Goal: Task Accomplishment & Management: Use online tool/utility

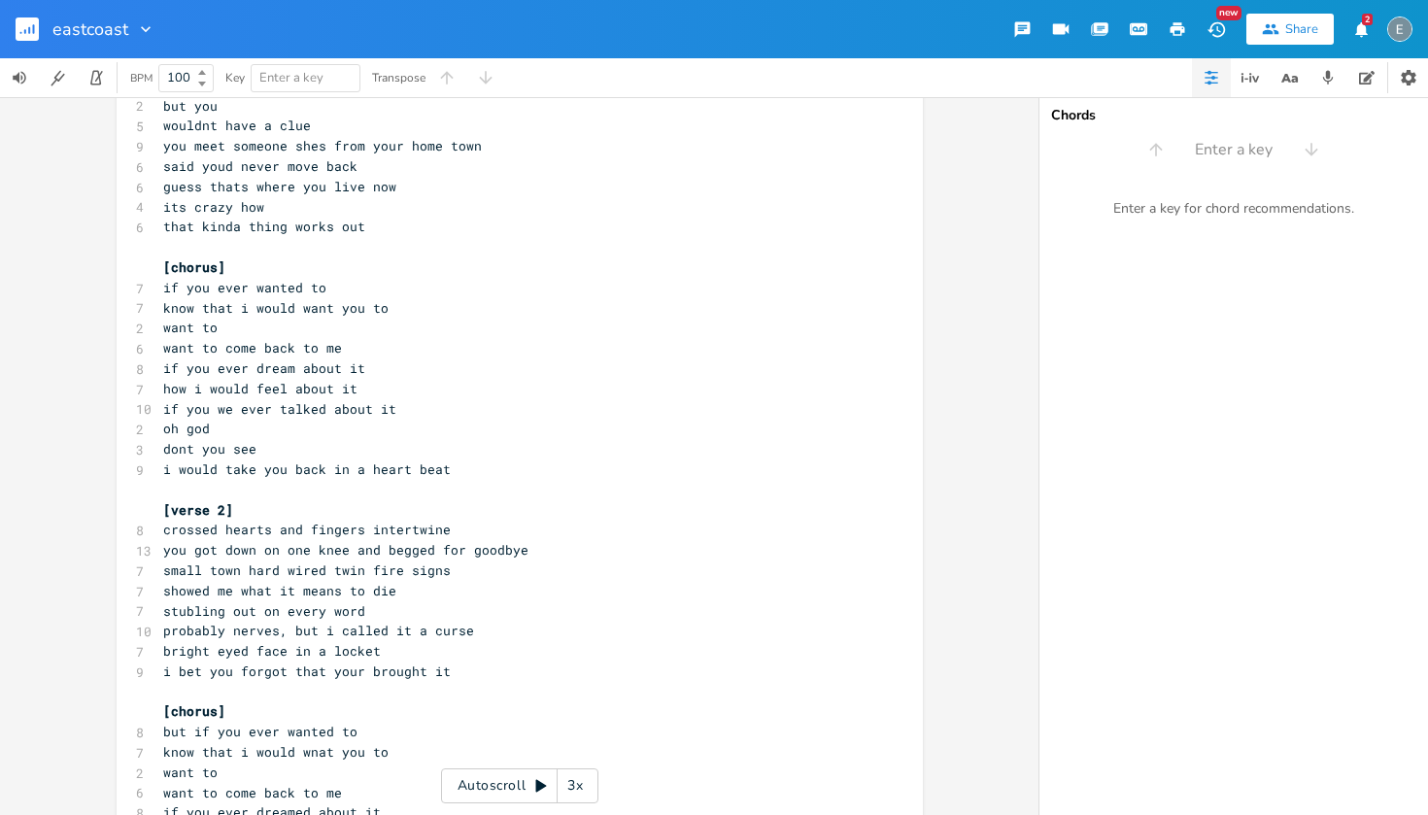
scroll to position [580, 0]
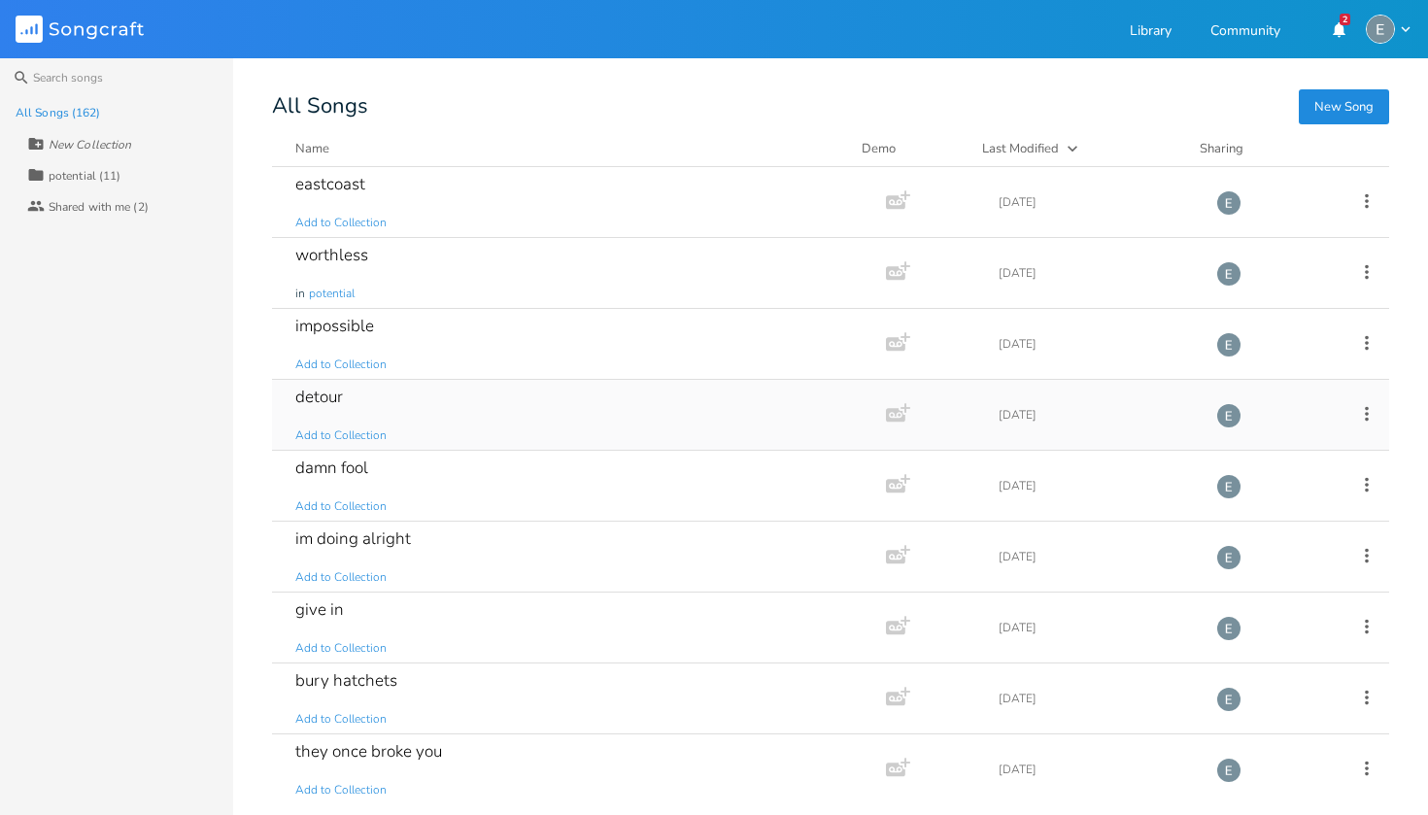
click at [431, 405] on div "detour Add to Collection" at bounding box center [575, 415] width 560 height 70
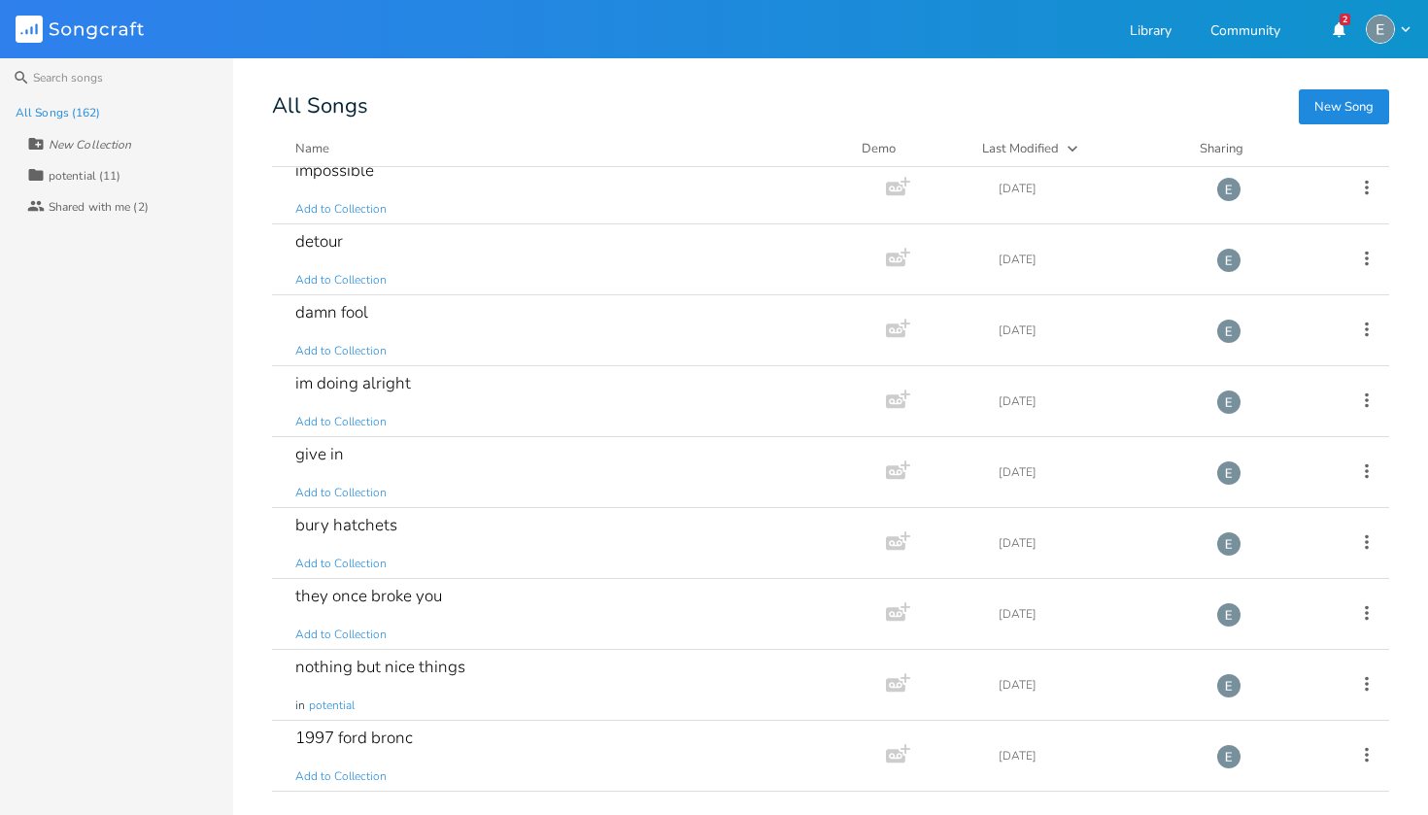
scroll to position [187, 0]
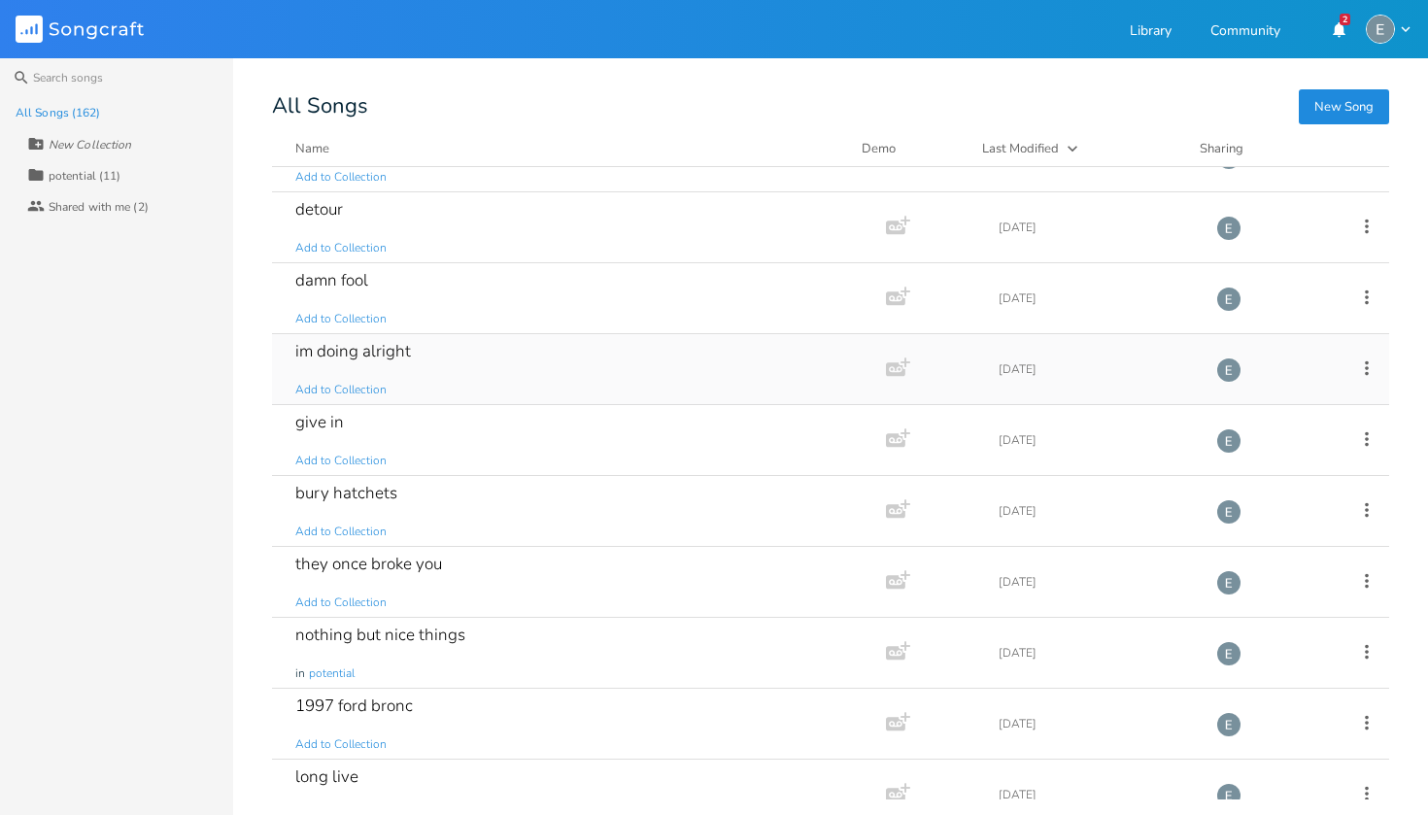
click at [384, 343] on div "im doing alright" at bounding box center [353, 351] width 116 height 17
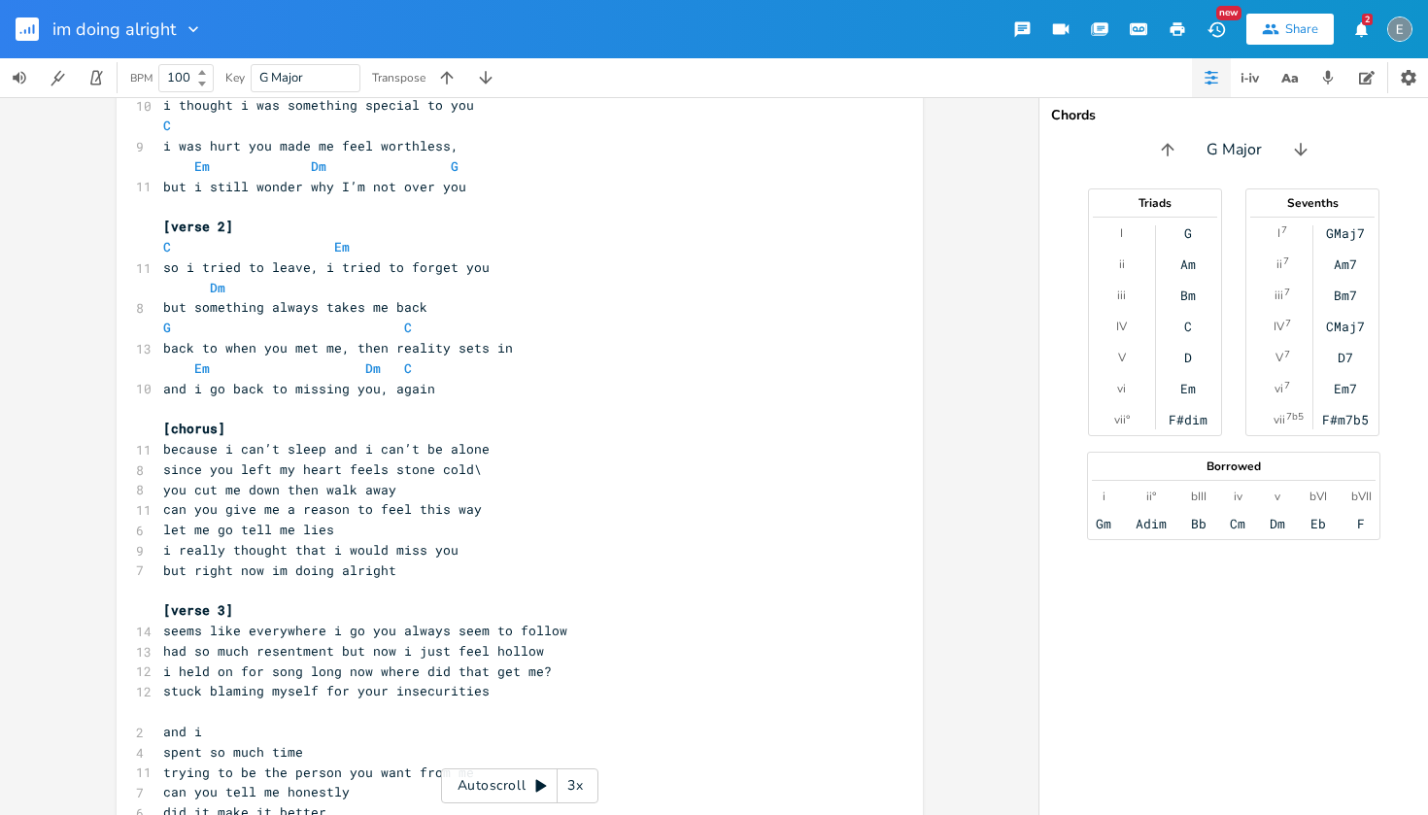
scroll to position [321, 0]
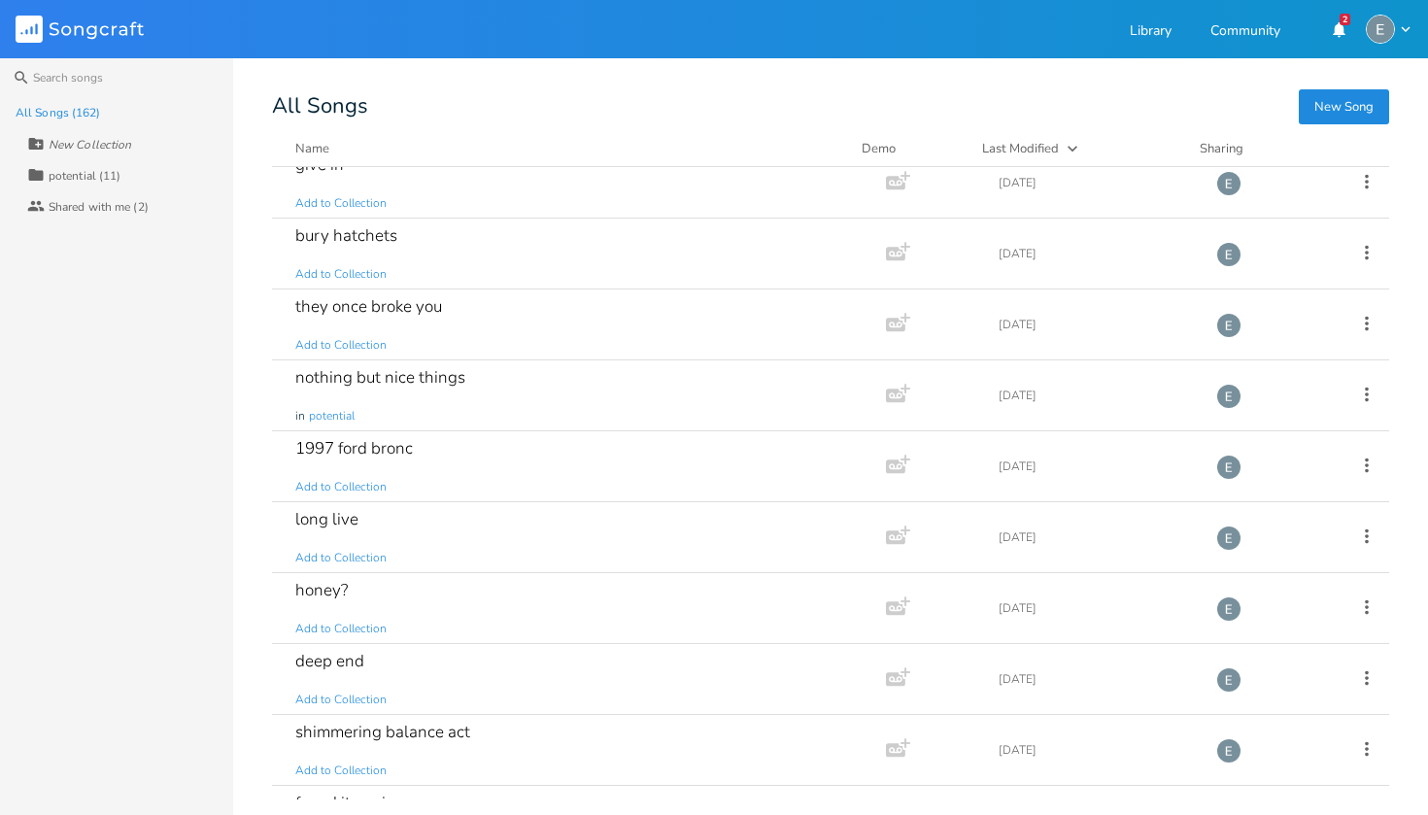
scroll to position [453, 0]
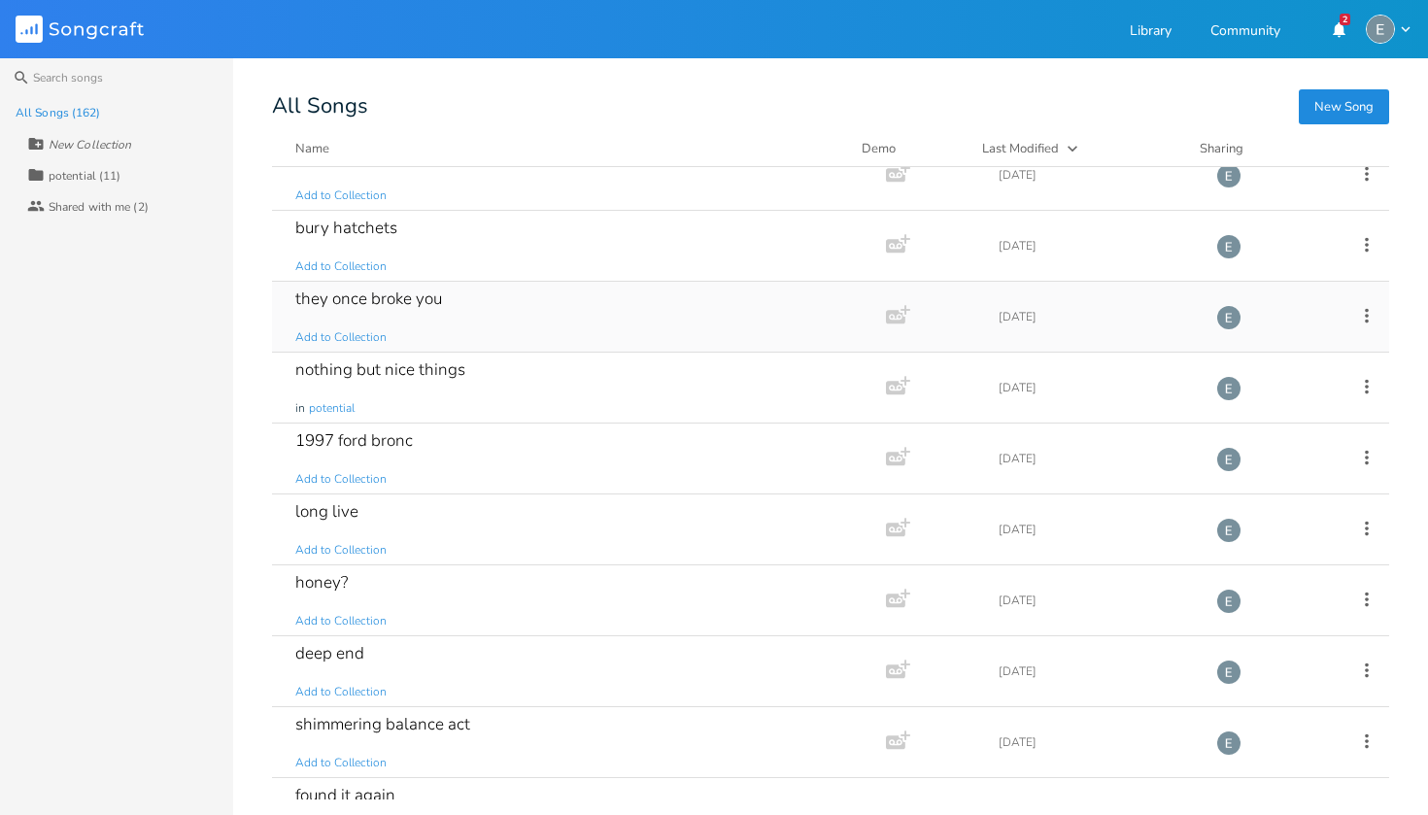
click at [432, 300] on div "they once broke you" at bounding box center [368, 298] width 147 height 17
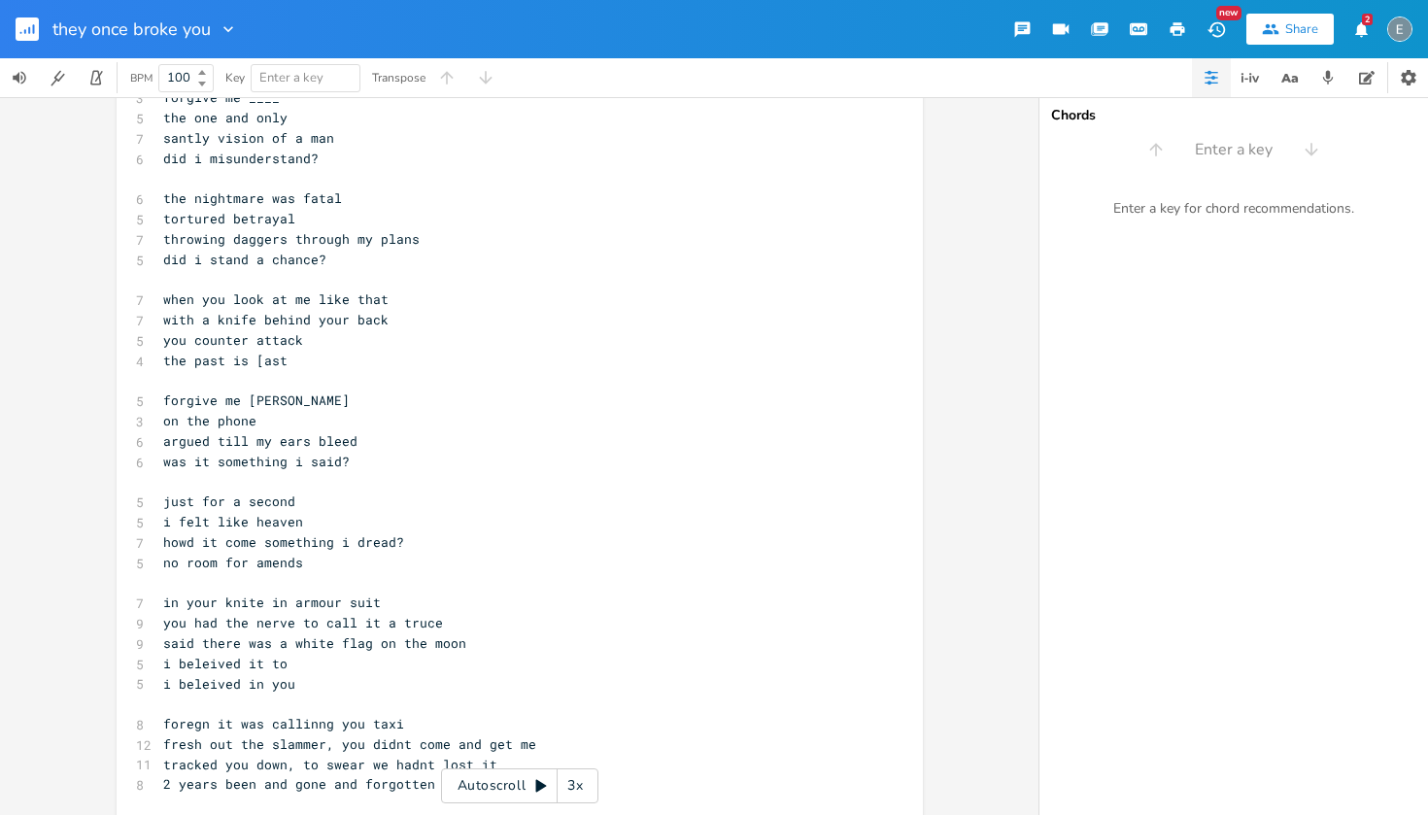
scroll to position [119, 0]
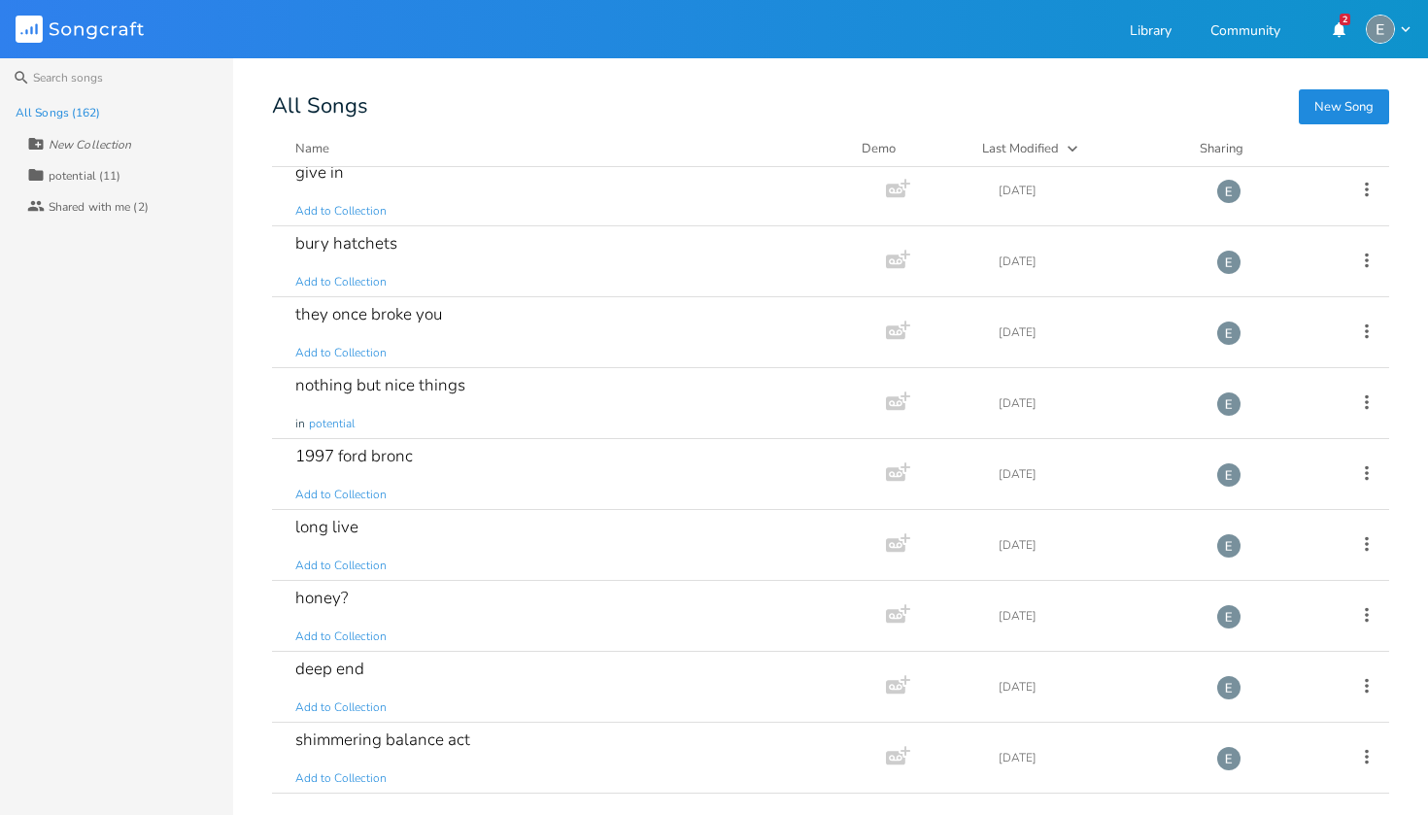
scroll to position [491, 0]
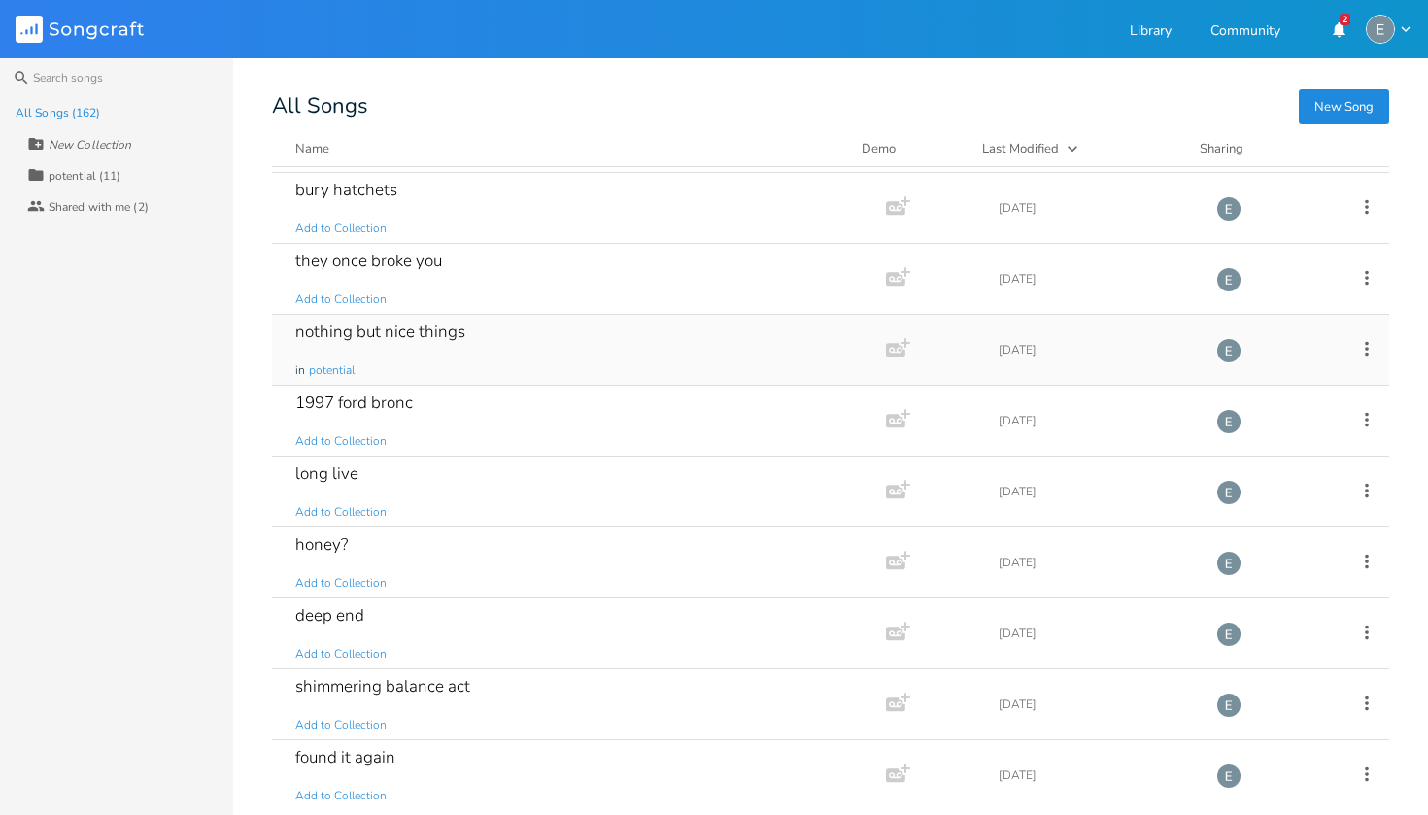
click at [398, 357] on div "nothing but nice things in potential" at bounding box center [575, 350] width 560 height 70
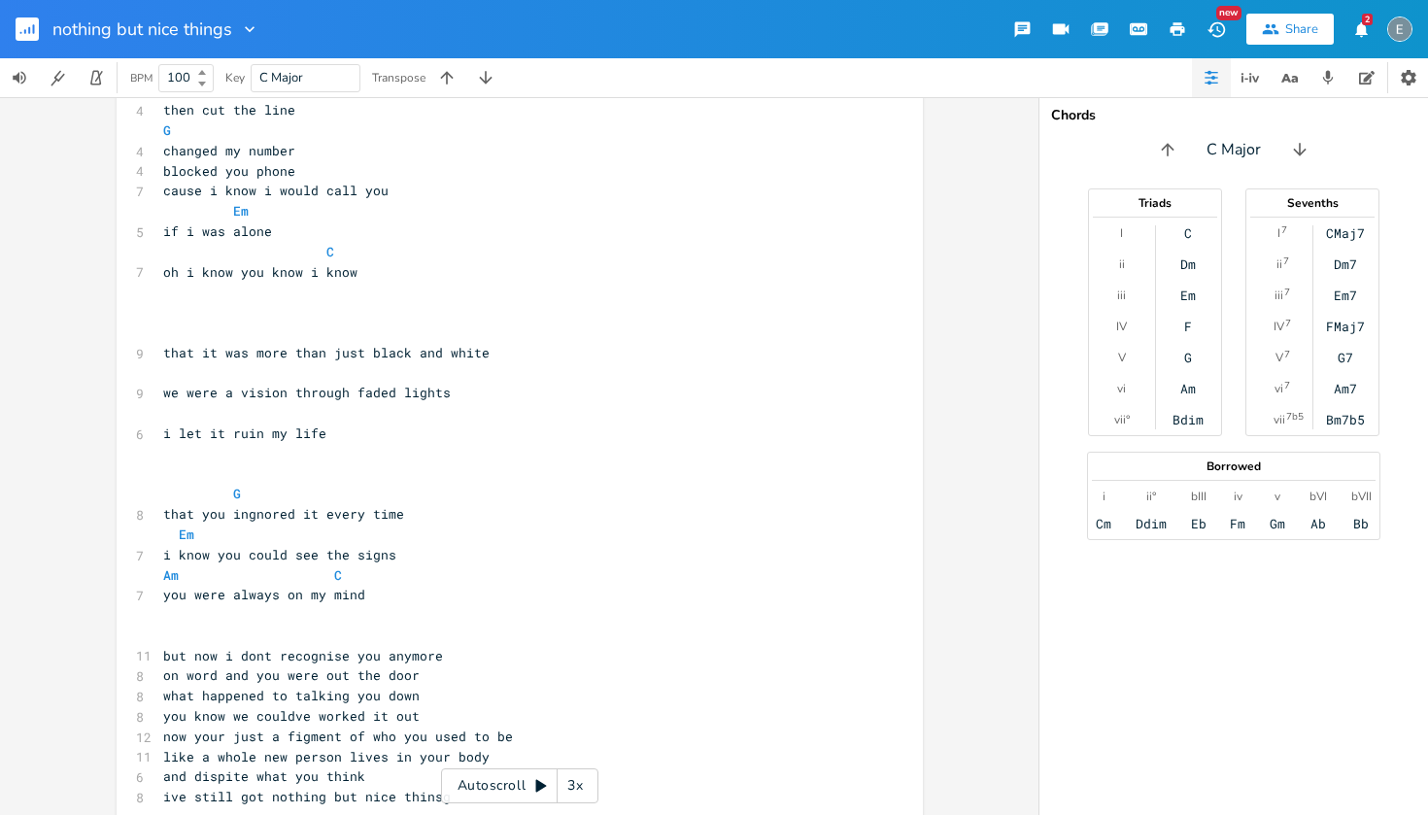
scroll to position [254, 0]
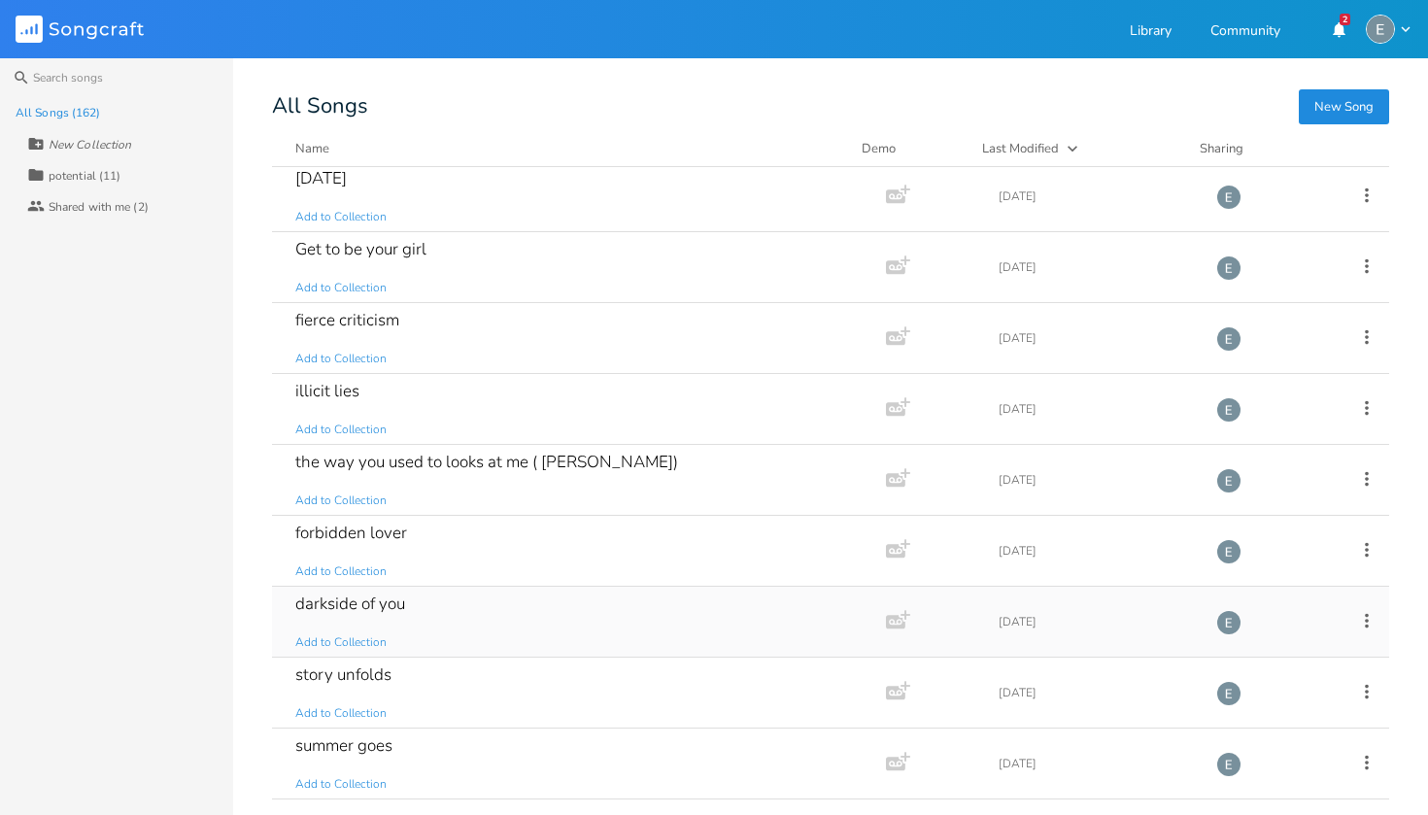
click at [399, 617] on div "darkside of you Add to Collection" at bounding box center [575, 622] width 560 height 70
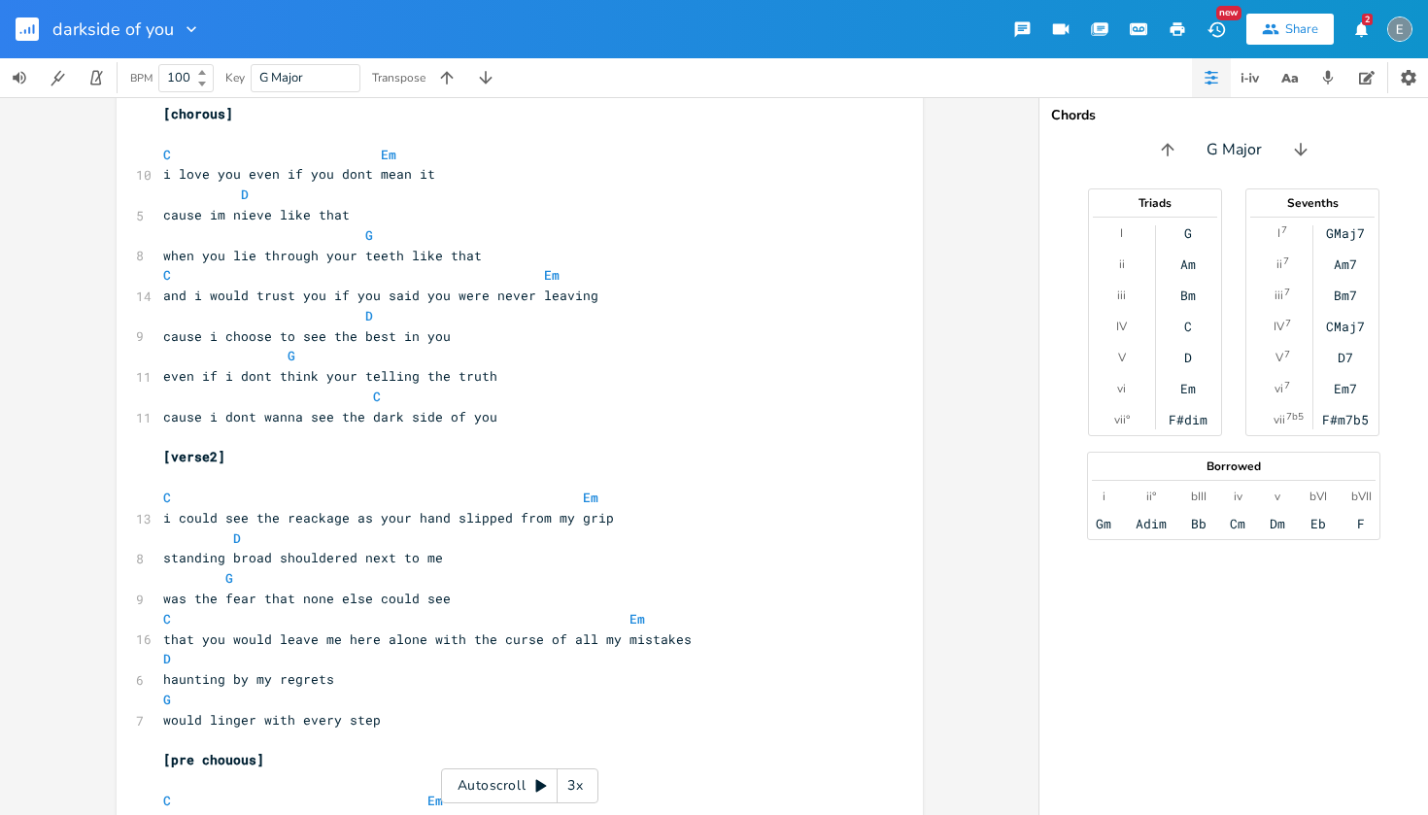
scroll to position [559, 0]
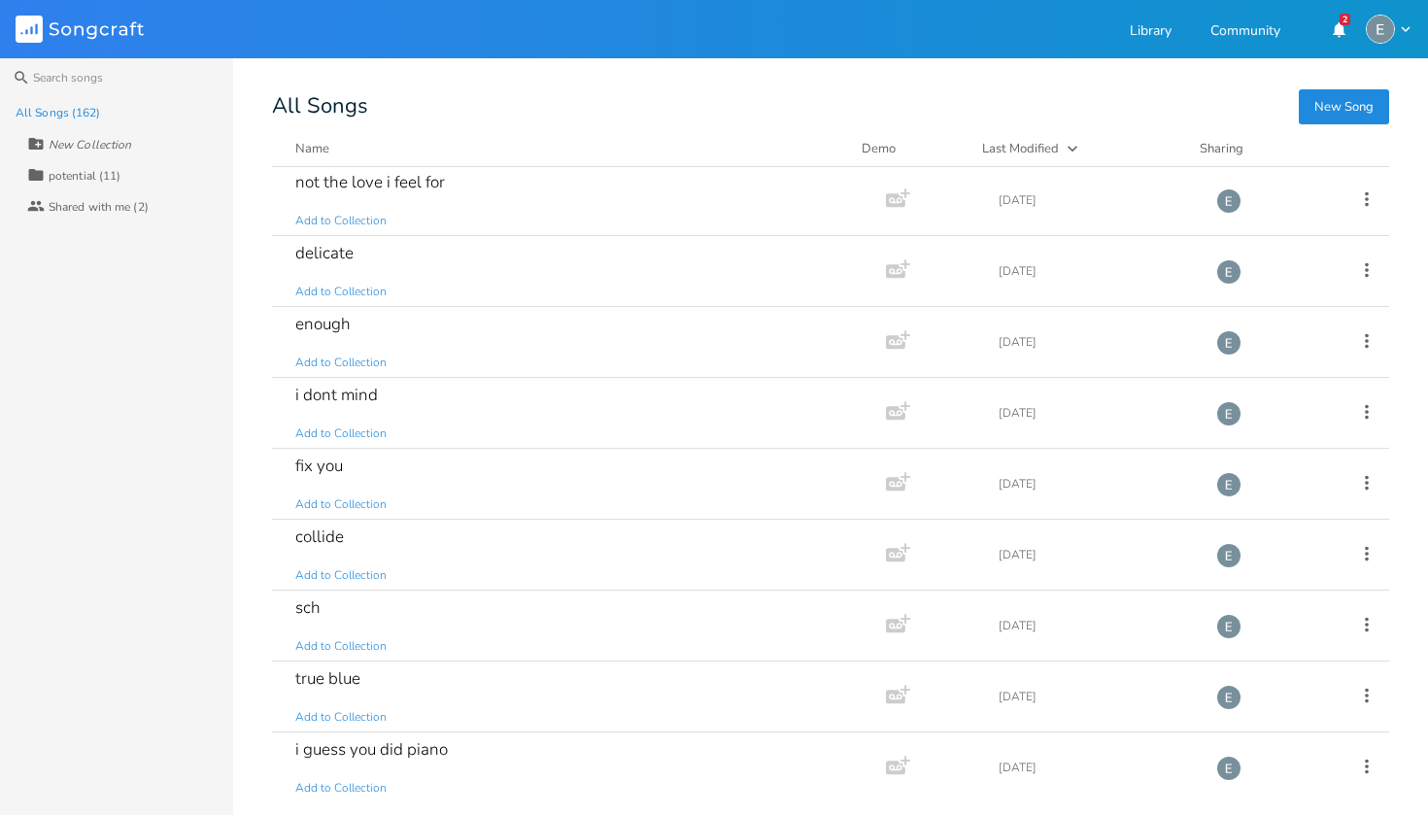
click at [87, 173] on div "potential (11)" at bounding box center [85, 176] width 72 height 12
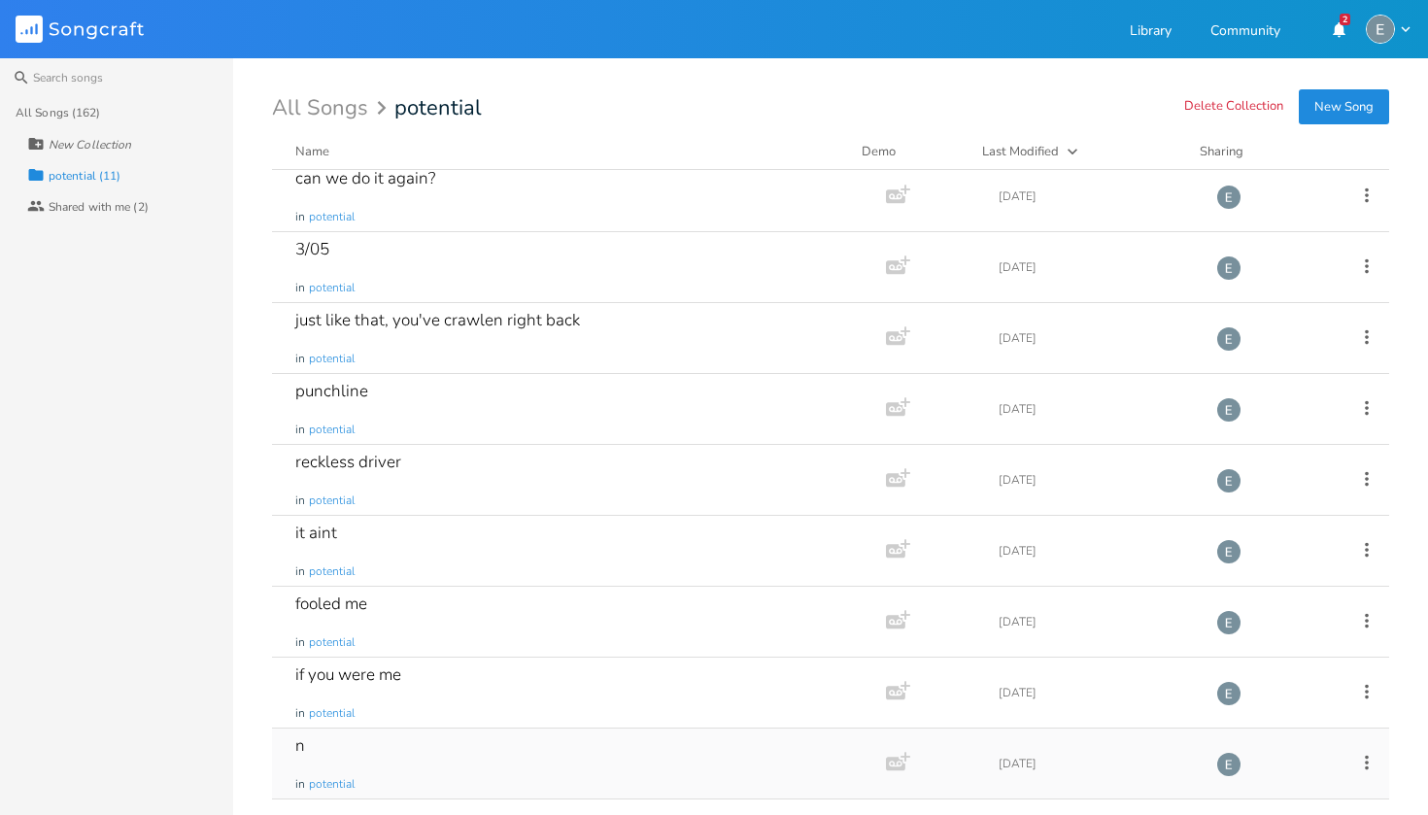
click at [397, 730] on div "n in potential" at bounding box center [575, 764] width 560 height 70
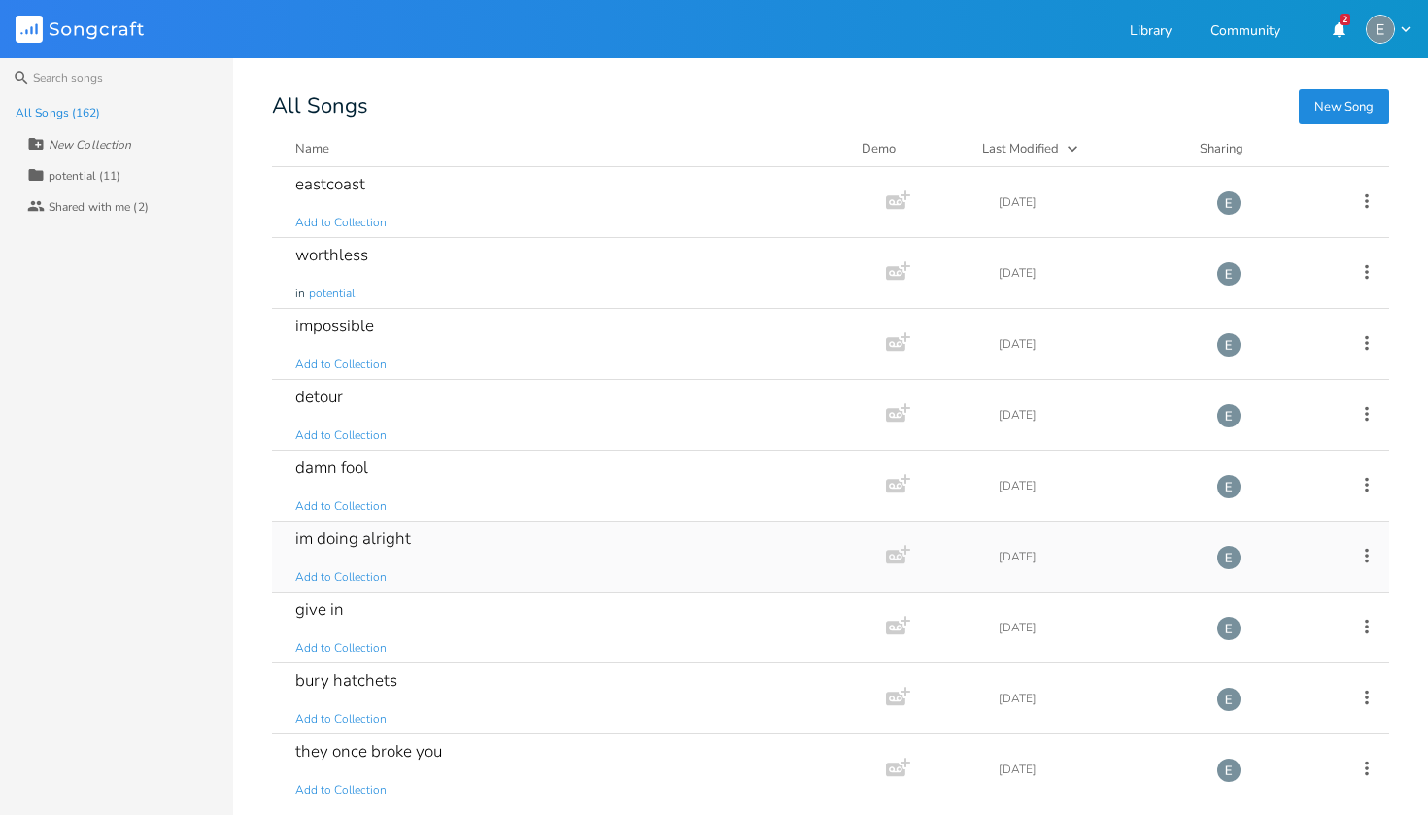
click at [429, 542] on div "im doing alright Add to Collection" at bounding box center [575, 557] width 560 height 70
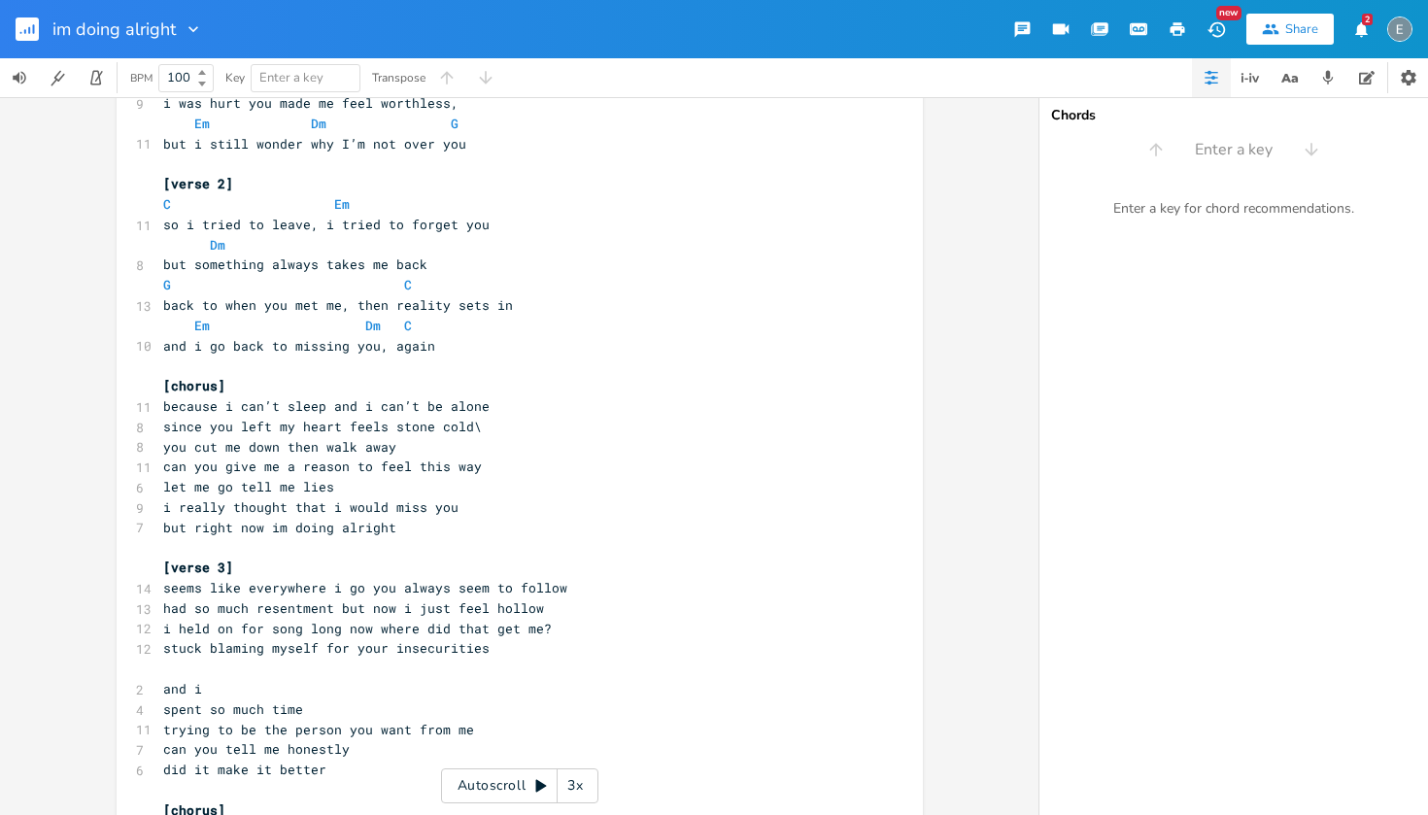
scroll to position [356, 0]
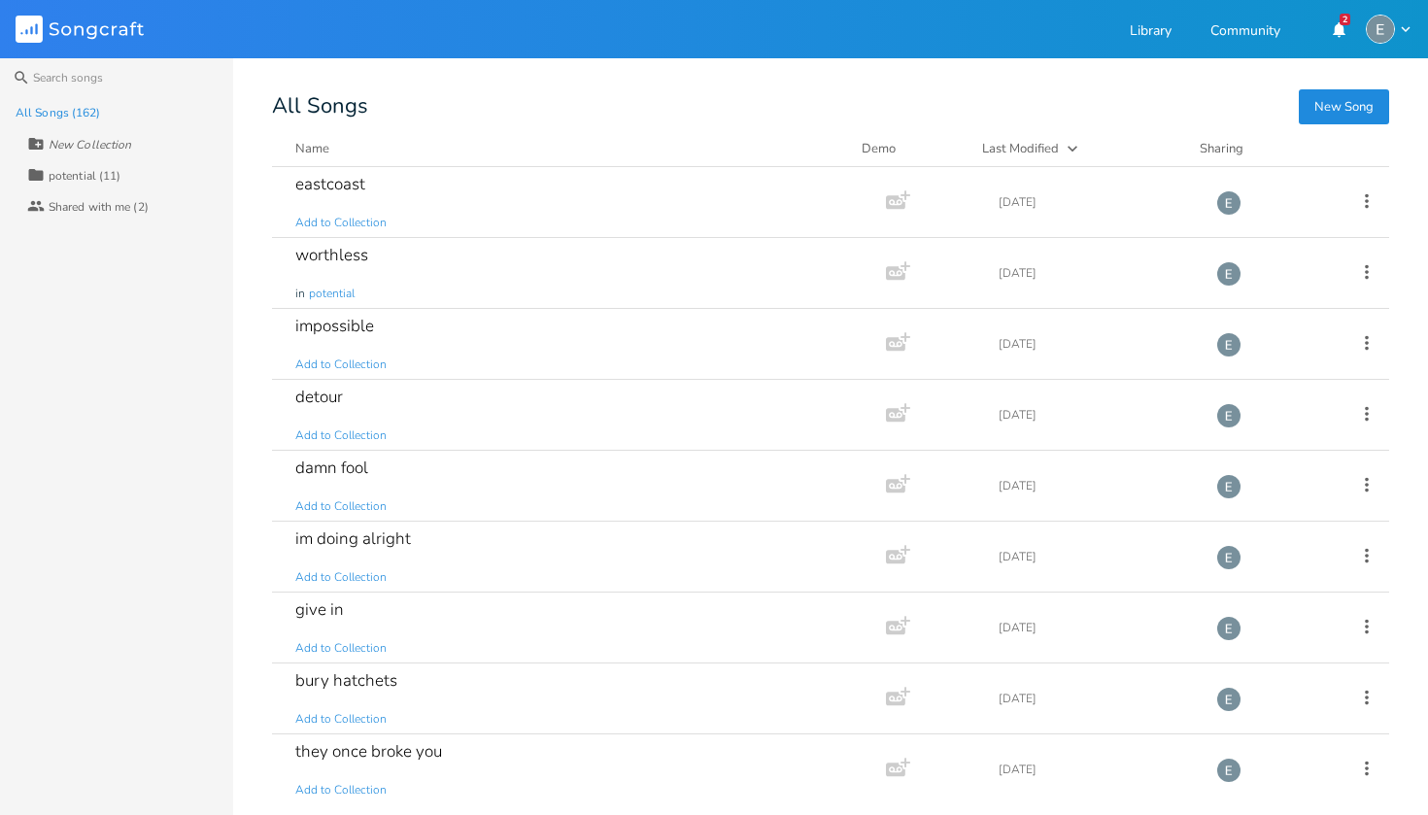
click at [98, 150] on div "New Collection" at bounding box center [90, 145] width 83 height 12
click at [71, 118] on div "All Songs (162)" at bounding box center [58, 113] width 85 height 12
click at [55, 107] on div "All Songs (162)" at bounding box center [58, 113] width 85 height 12
click at [67, 119] on div "All Songs (162)" at bounding box center [58, 113] width 85 height 12
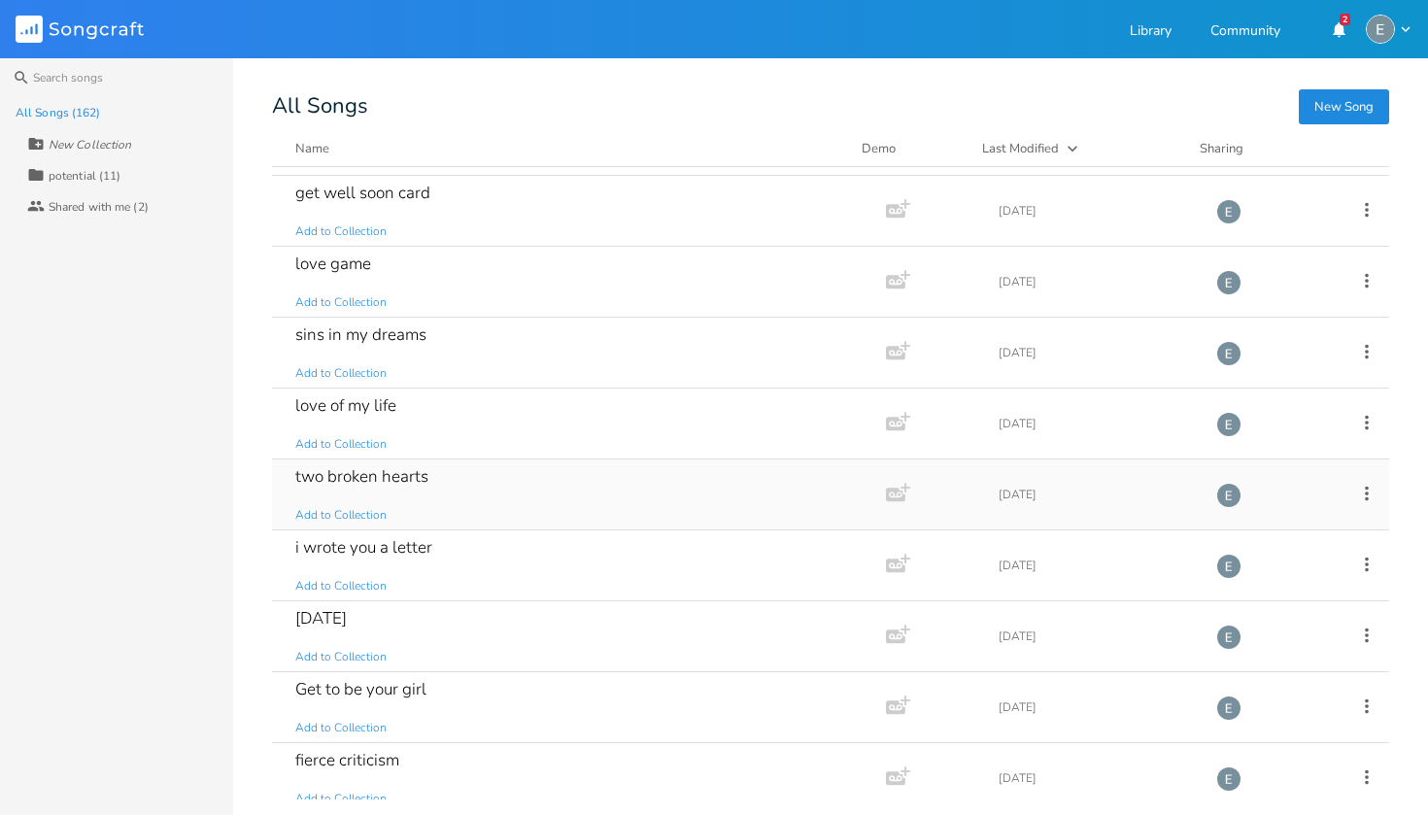
scroll to position [10365, 0]
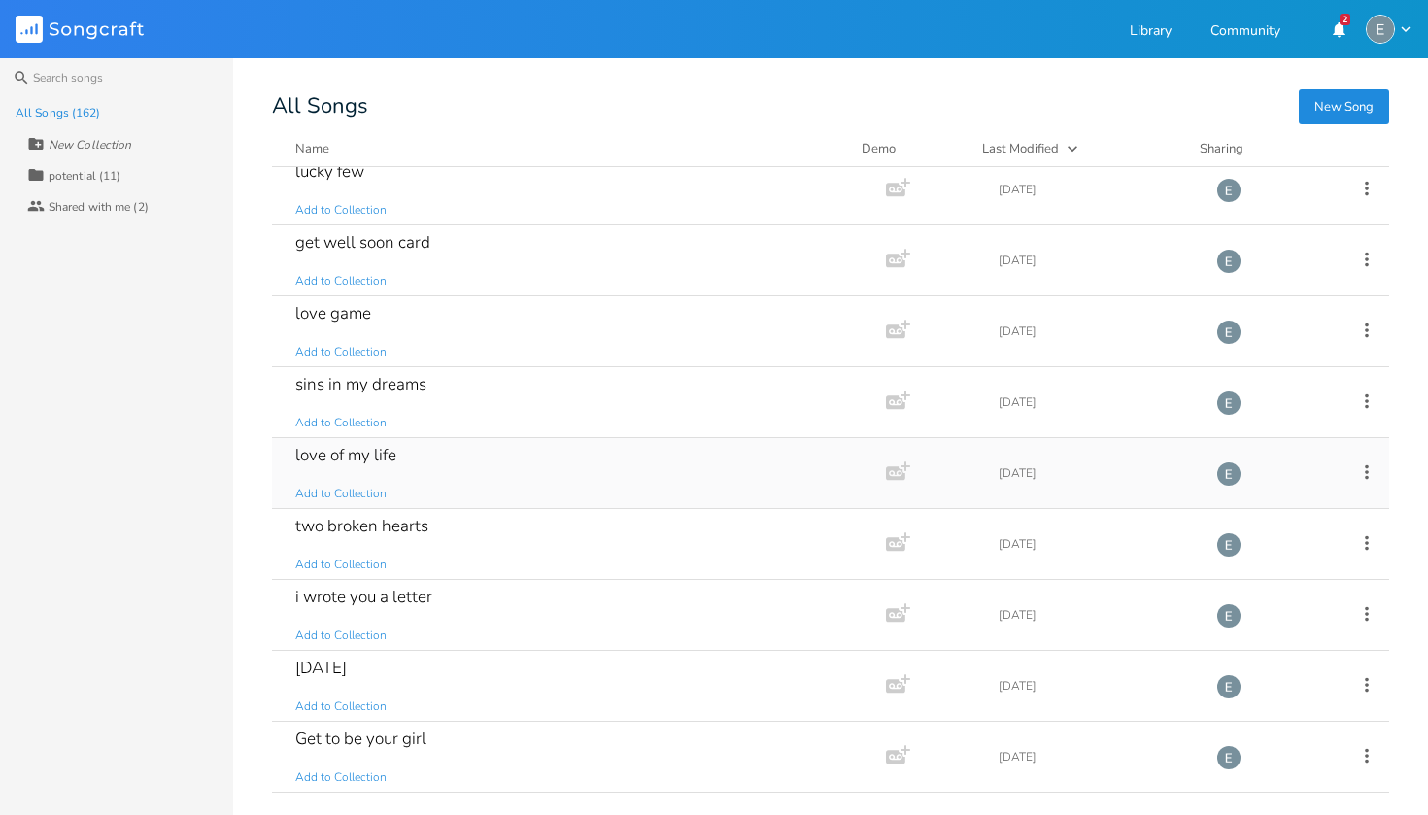
click at [432, 460] on div "love of my life Add to Collection" at bounding box center [575, 473] width 560 height 70
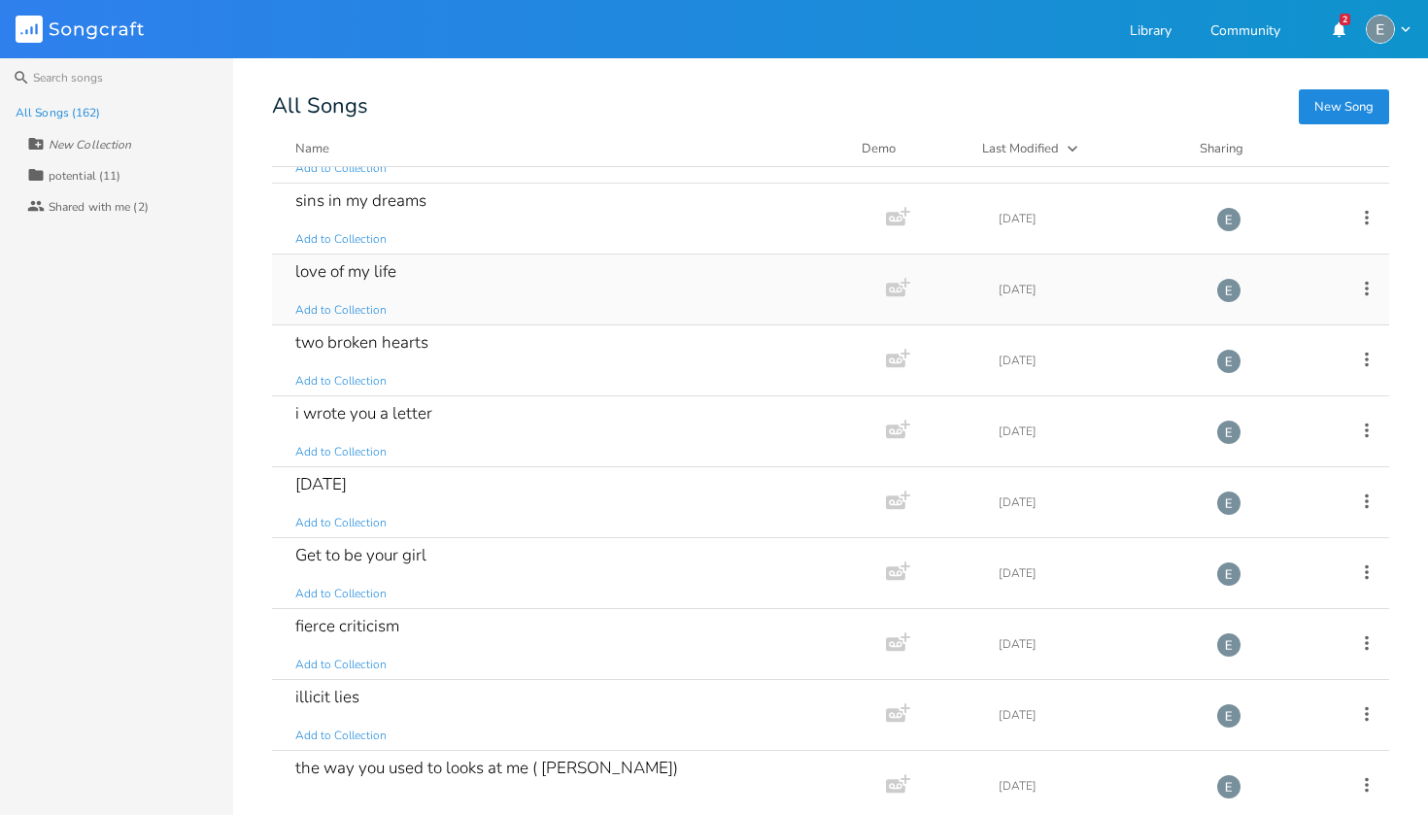
scroll to position [10481, 0]
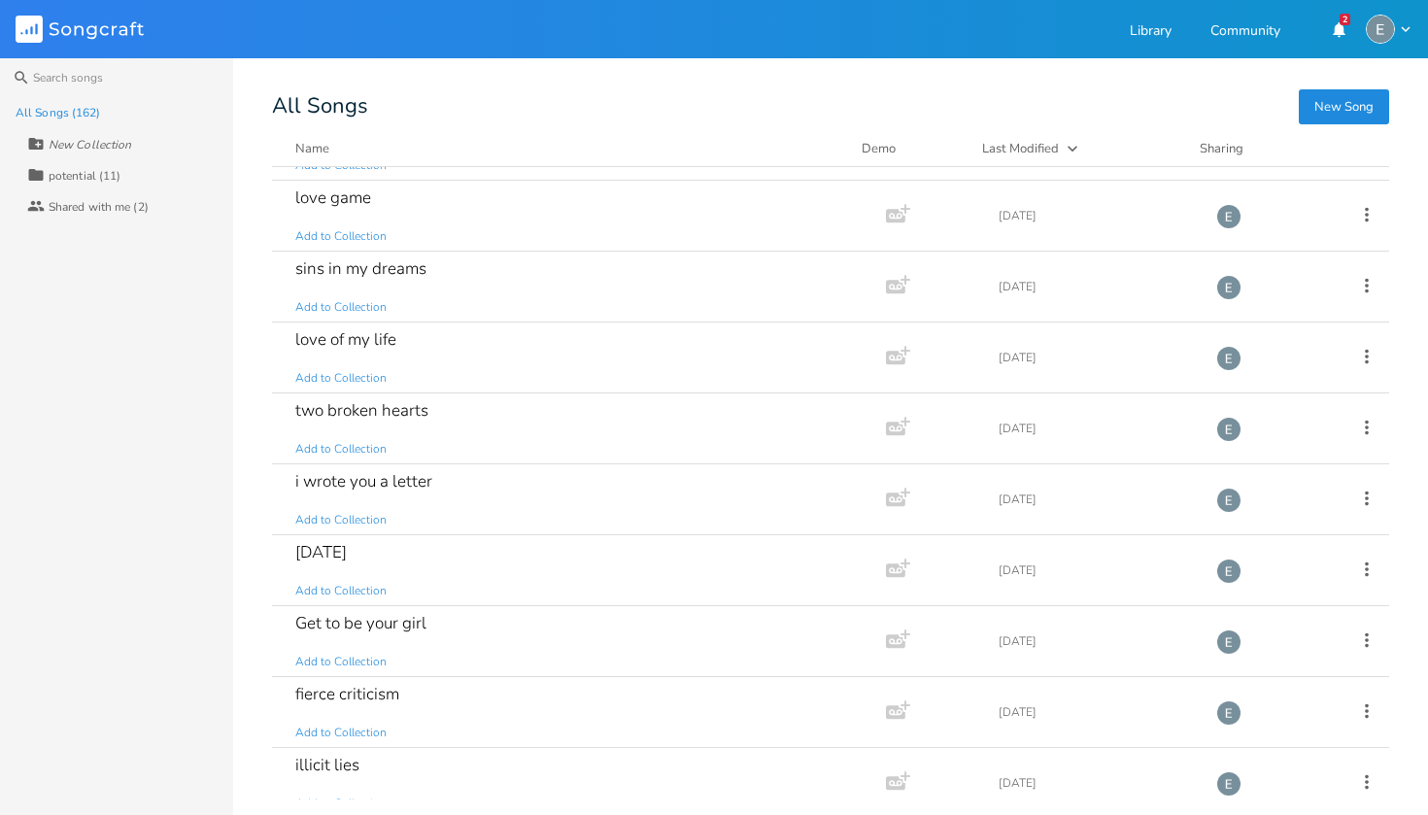
click at [677, 117] on button "New Song" at bounding box center [1344, 106] width 90 height 35
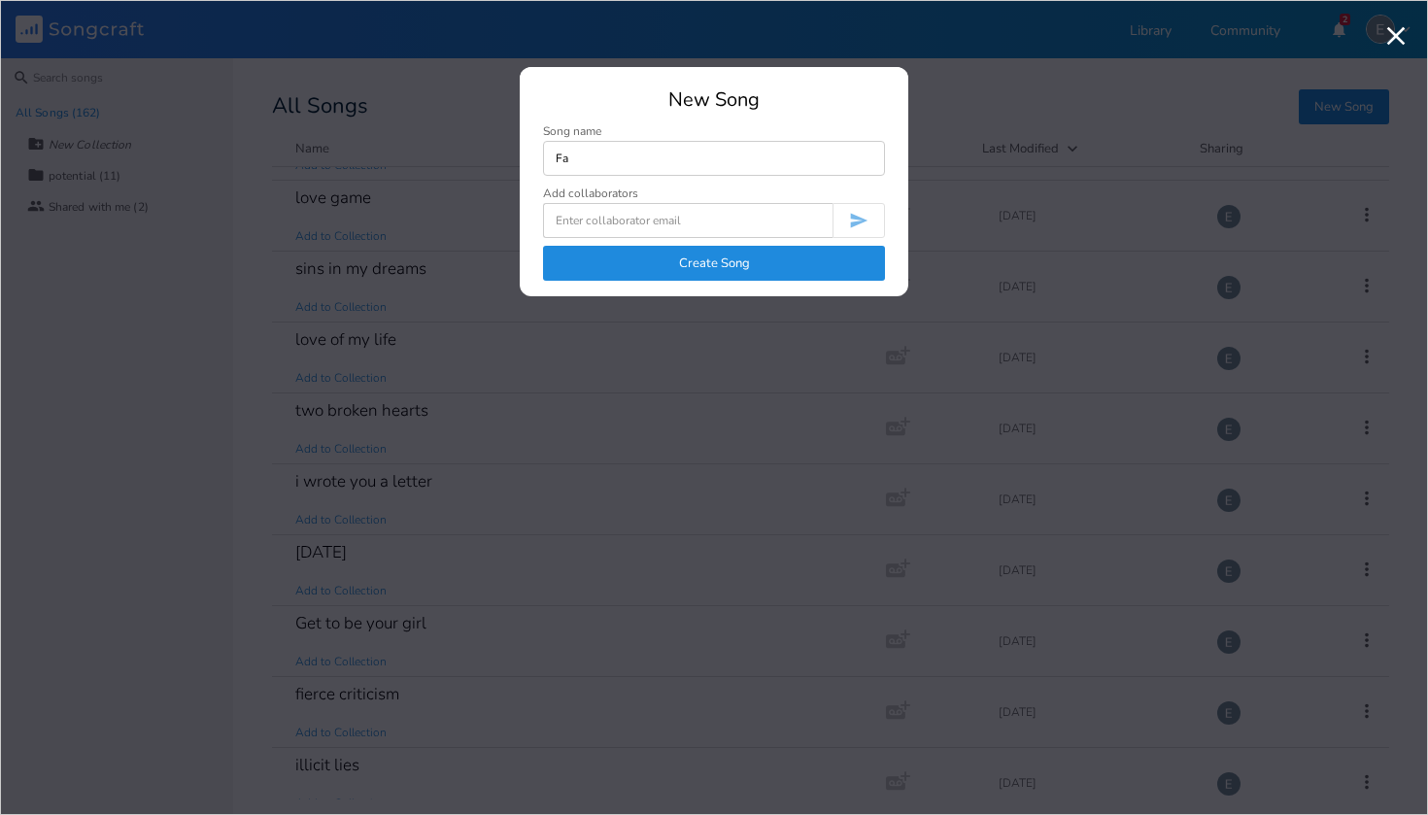
type input "F"
